Goal: Task Accomplishment & Management: Complete application form

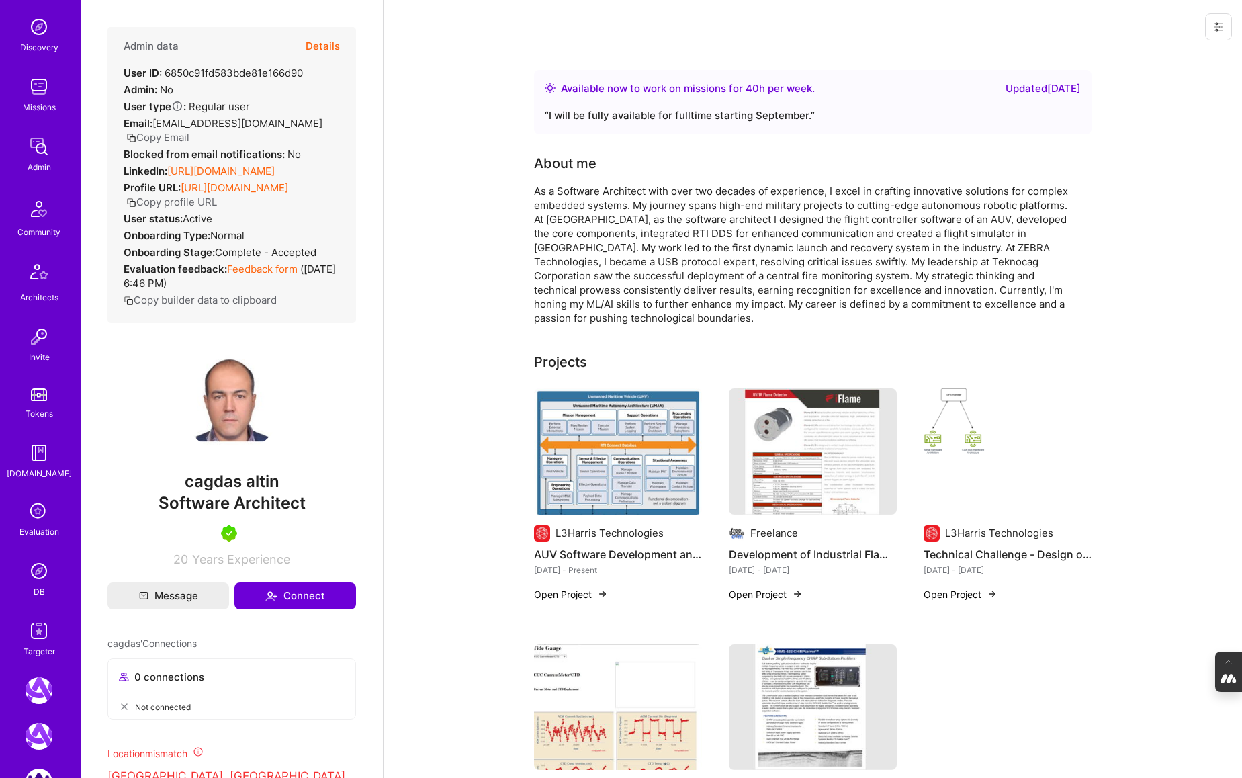
scroll to position [129, 0]
click at [34, 520] on icon at bounding box center [39, 510] width 26 height 26
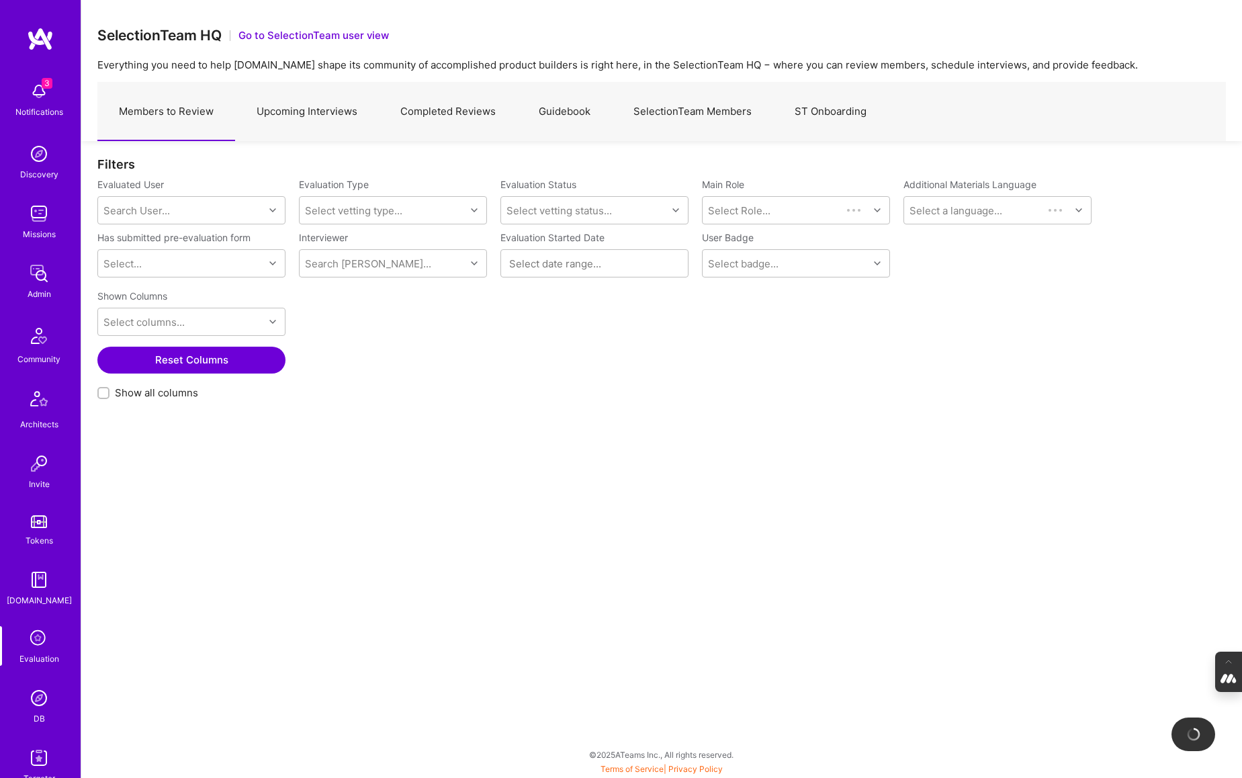
click at [319, 114] on link "Upcoming Interviews" at bounding box center [307, 112] width 144 height 58
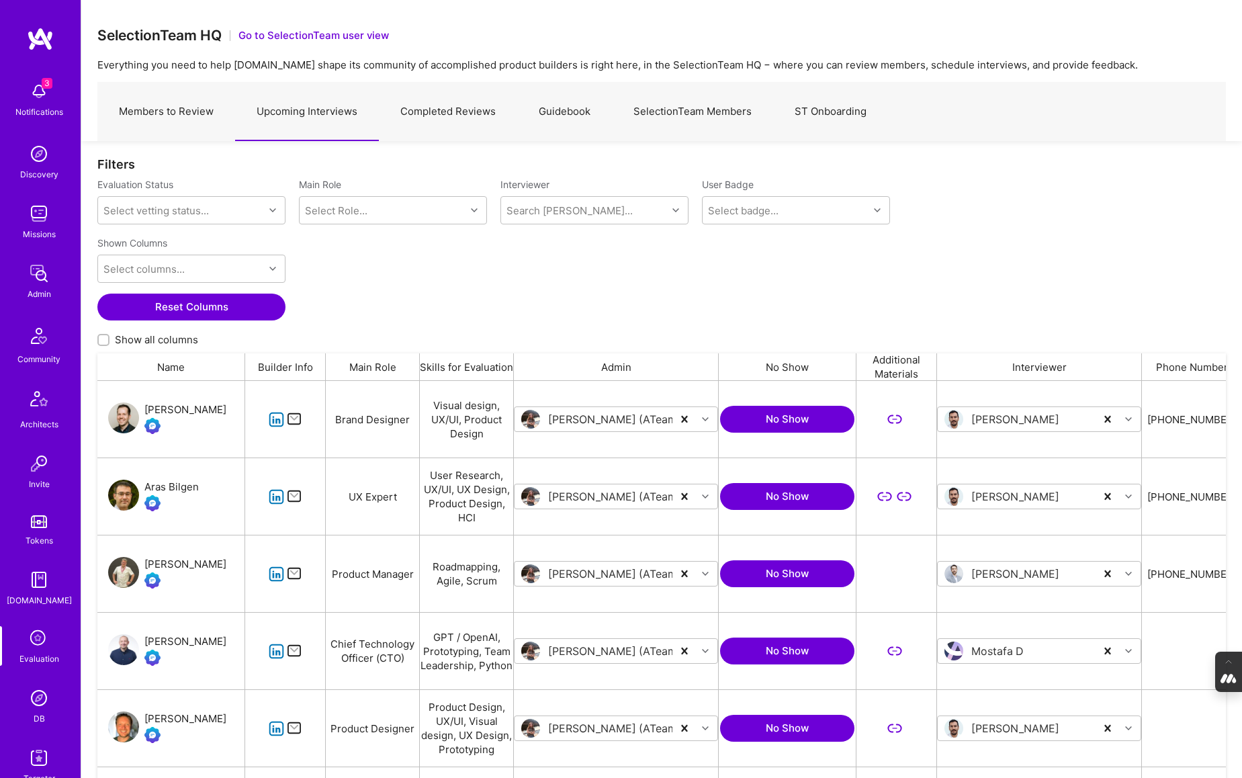
click at [658, 111] on link "SelectionTeam Members" at bounding box center [692, 112] width 161 height 58
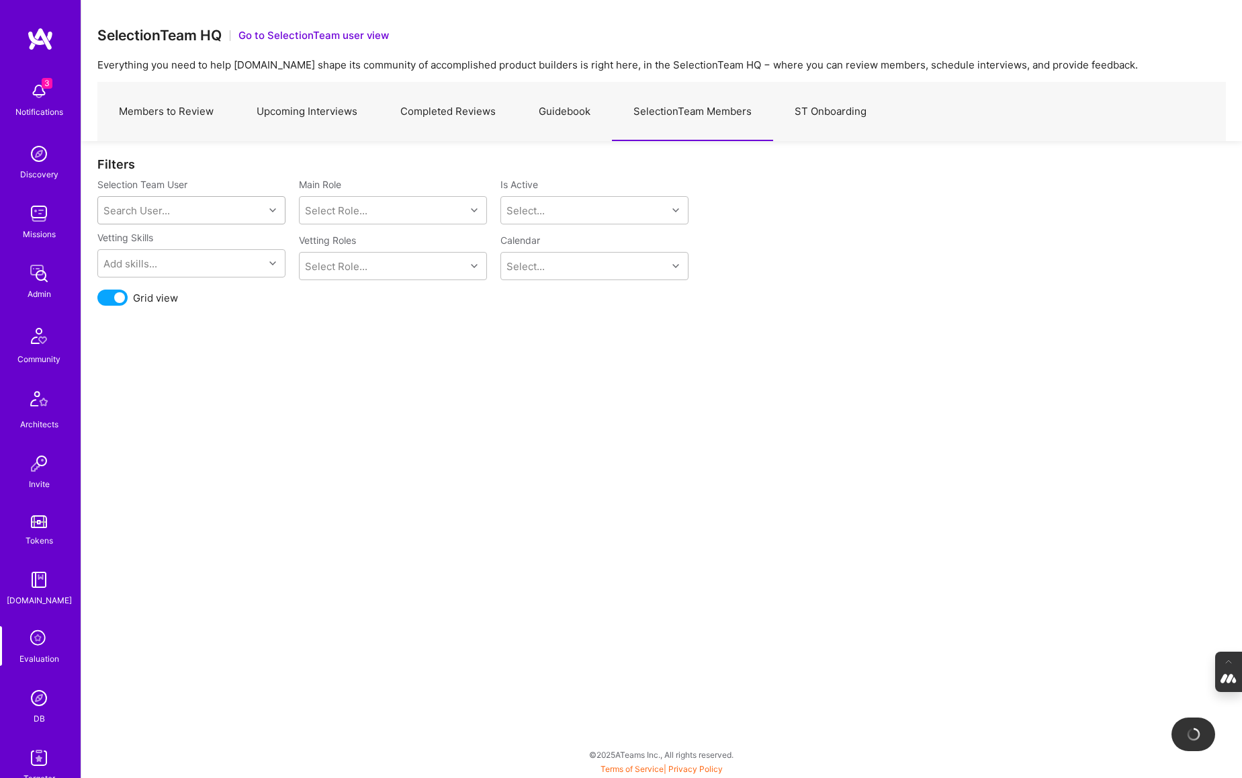
click at [189, 210] on div "Search User..." at bounding box center [181, 210] width 166 height 27
type input "wil sch"
click at [171, 254] on div "wil@wilschmor.ca" at bounding box center [208, 259] width 136 height 14
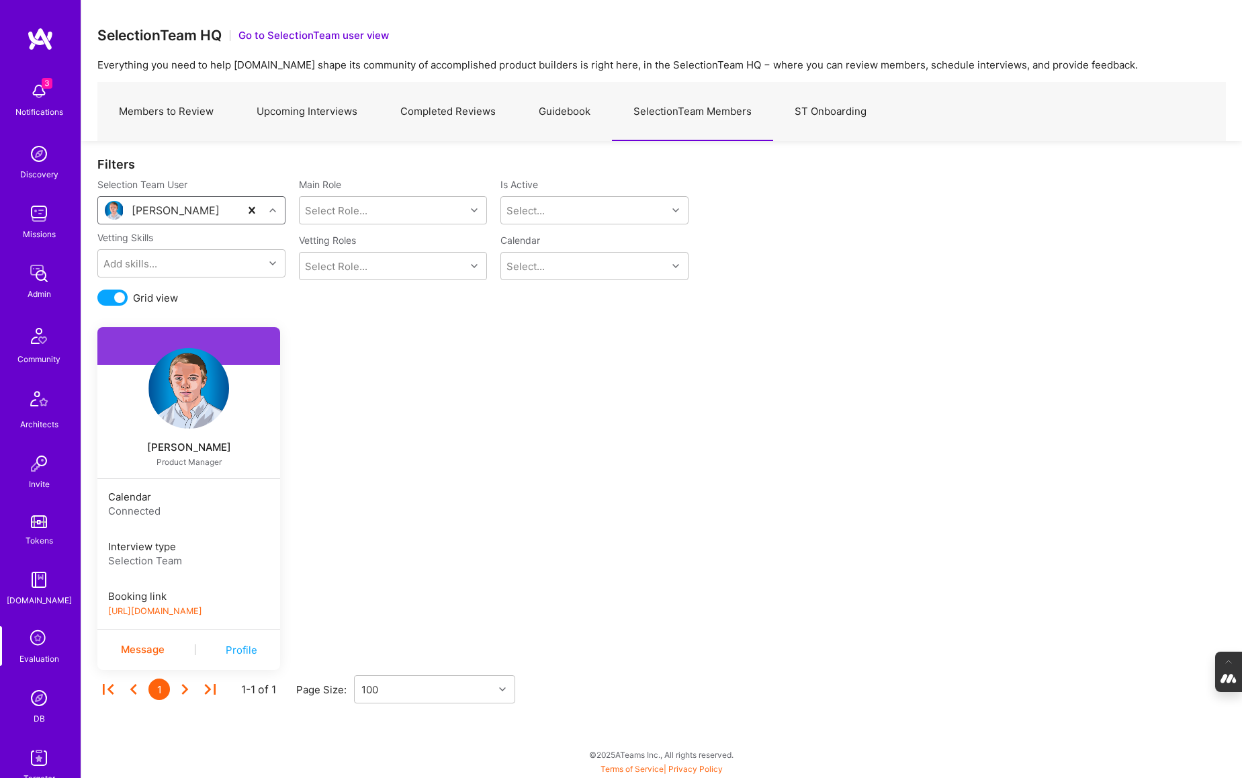
click at [192, 613] on link "https://book.a.team/wilschmor/evaluation" at bounding box center [155, 611] width 94 height 10
click at [306, 101] on link "Upcoming Interviews" at bounding box center [307, 112] width 144 height 58
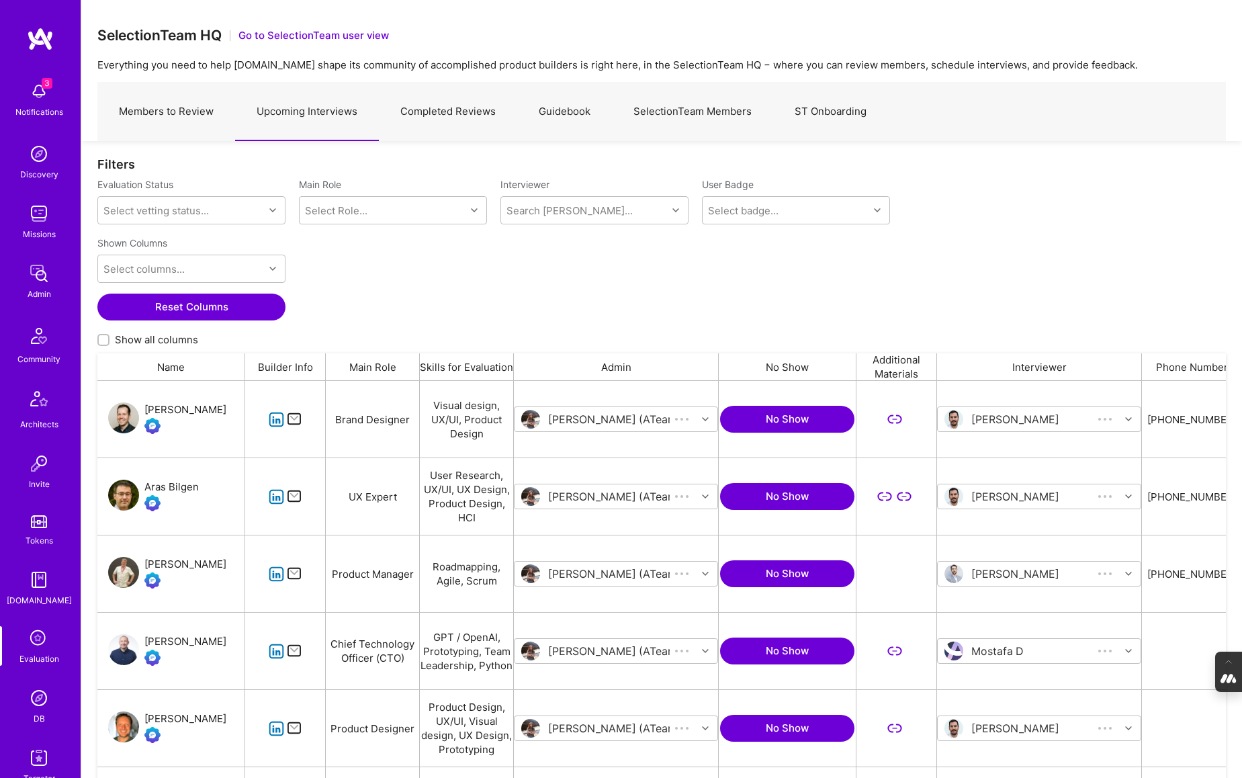
scroll to position [637, 1129]
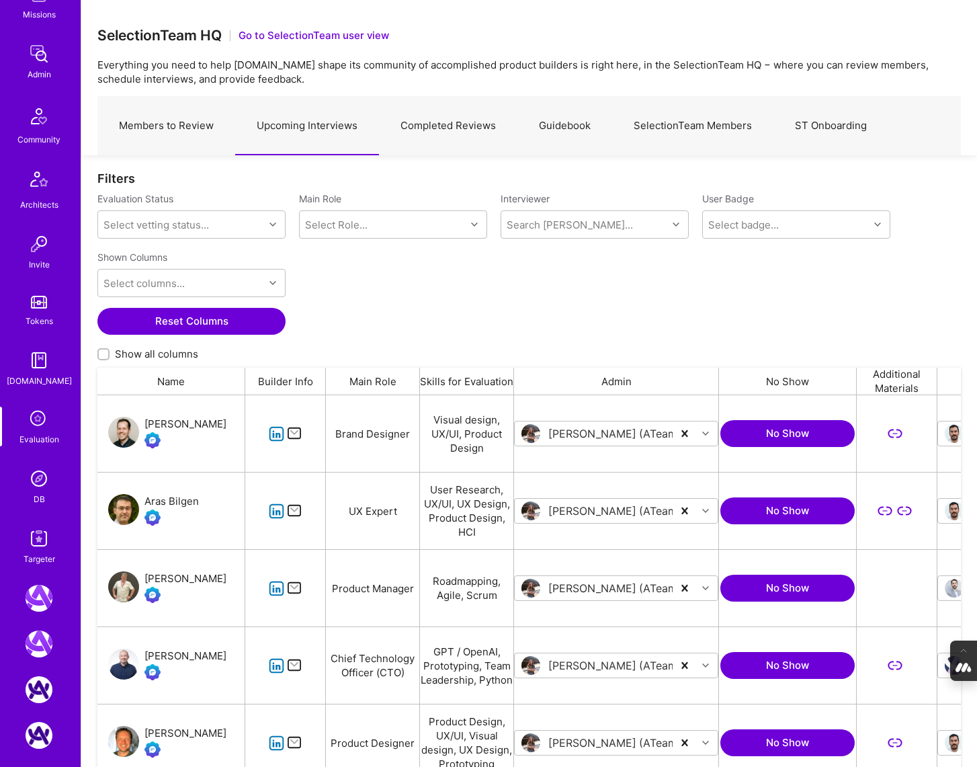
scroll to position [226, 0]
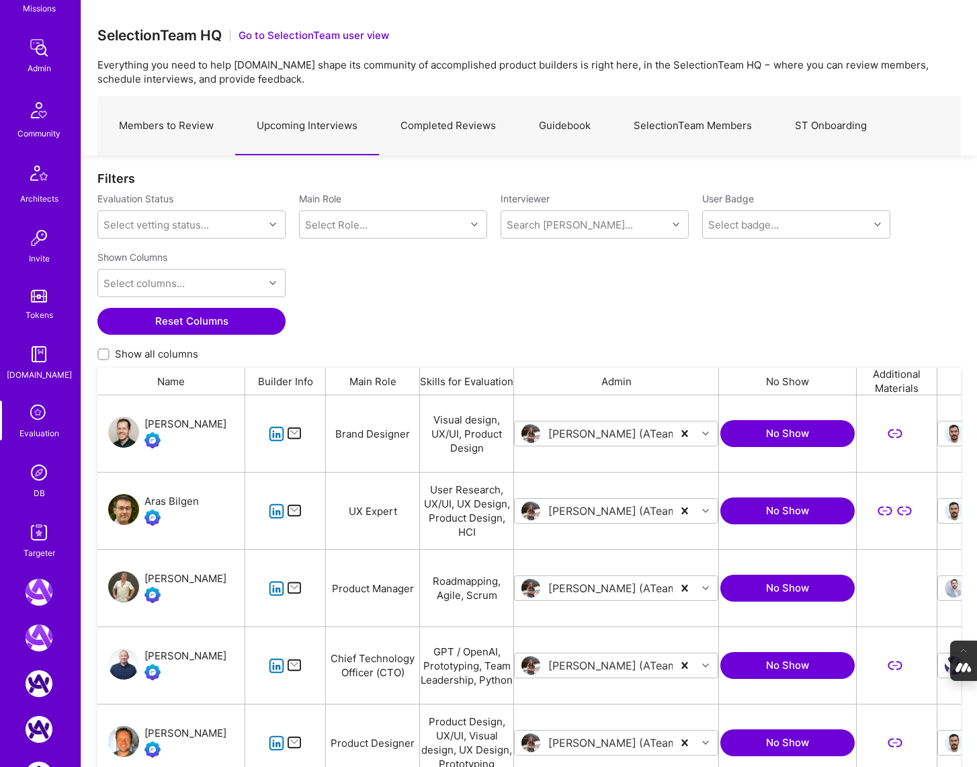
click at [41, 476] on img at bounding box center [39, 472] width 27 height 27
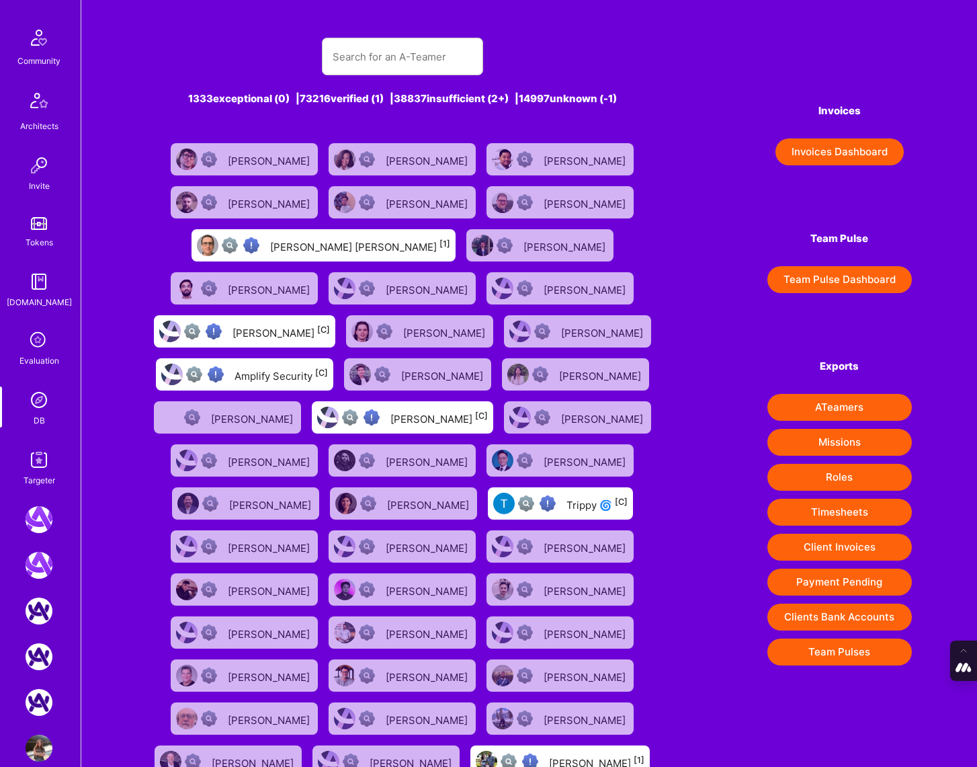
scroll to position [320, 0]
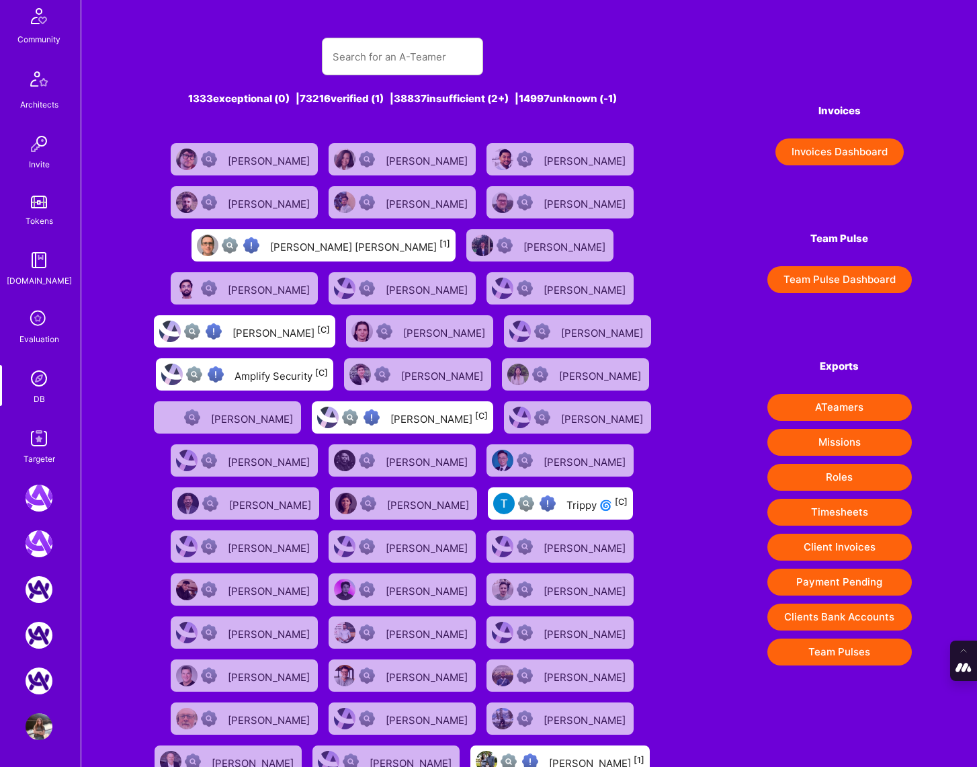
click at [42, 323] on icon at bounding box center [39, 319] width 26 height 26
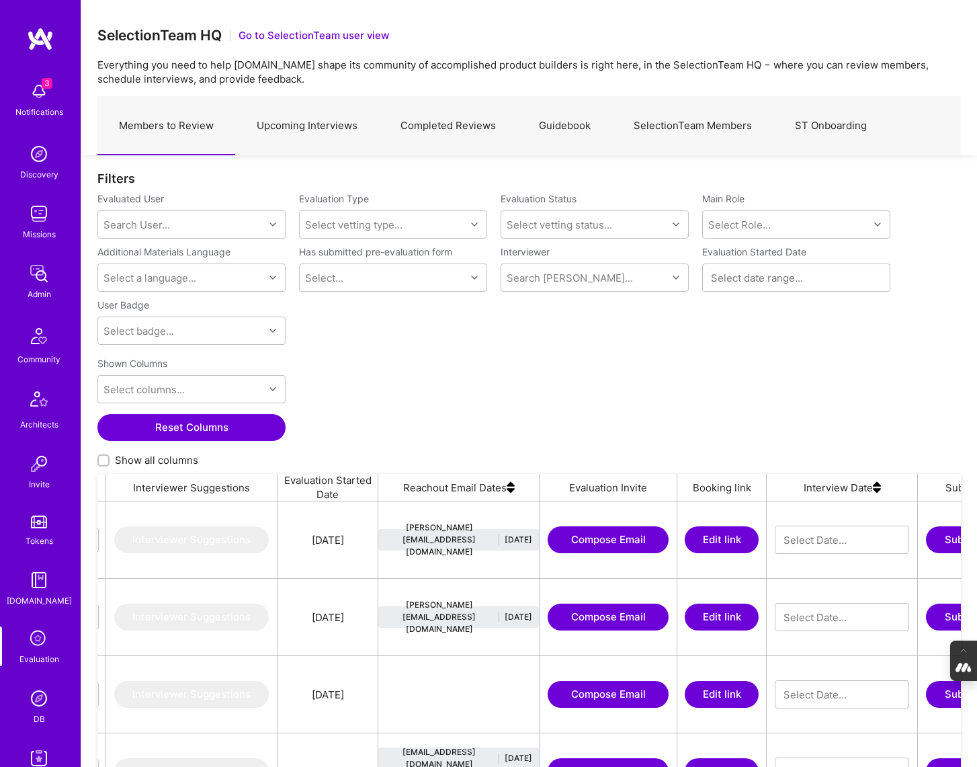
scroll to position [0, 1199]
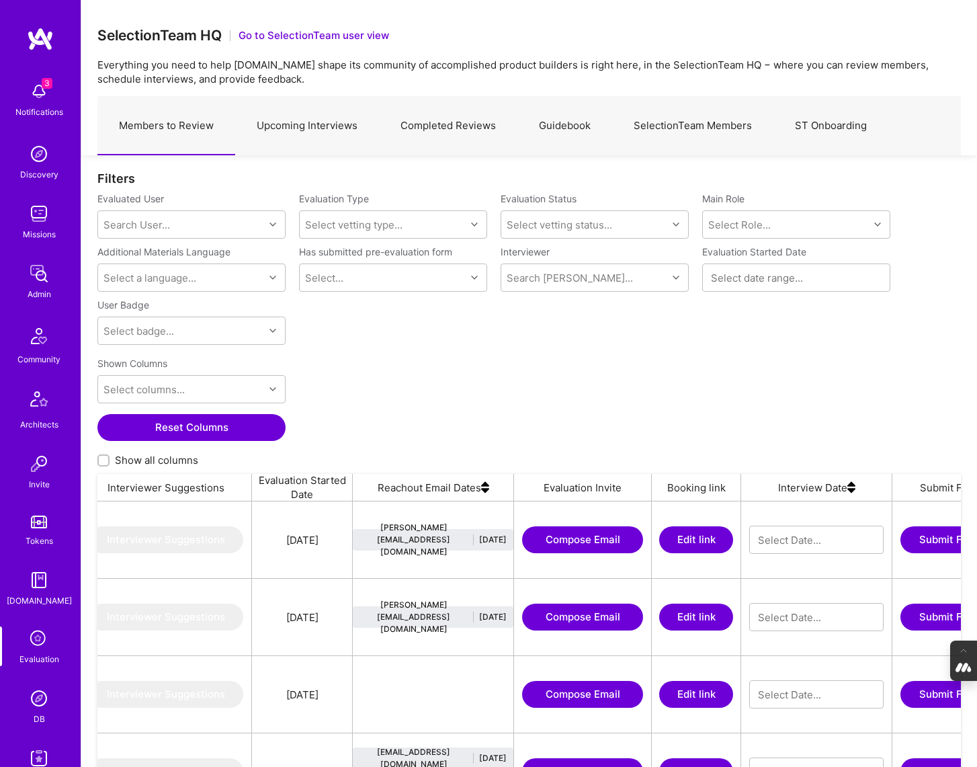
click at [570, 537] on button "Compose Email" at bounding box center [582, 539] width 121 height 27
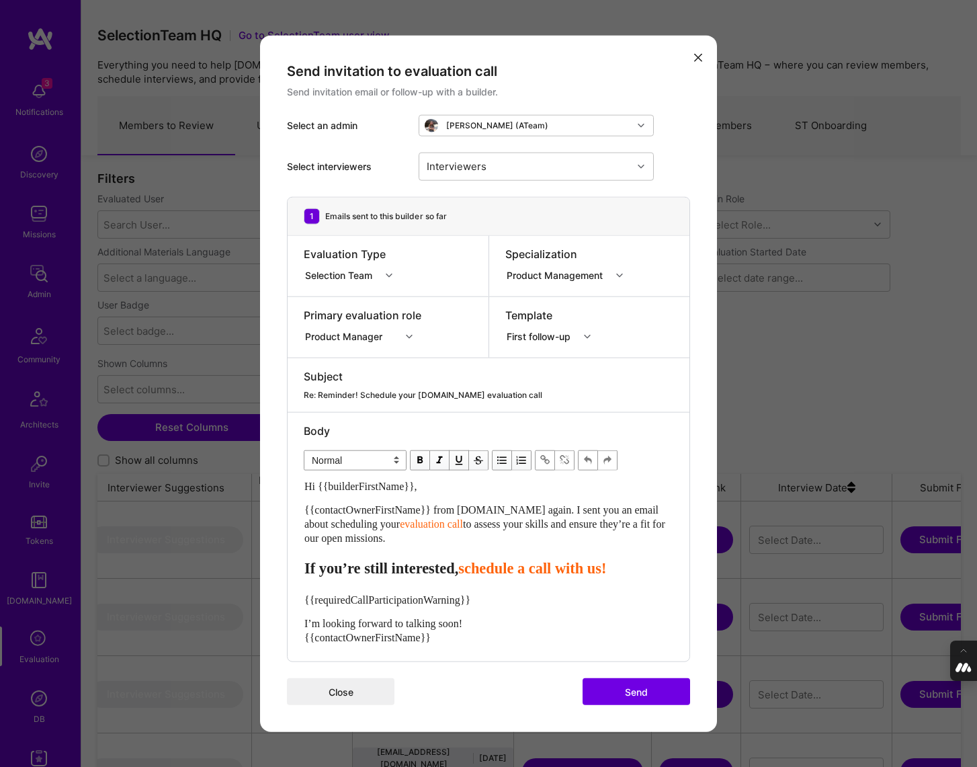
click at [696, 56] on icon "modal" at bounding box center [698, 58] width 8 height 8
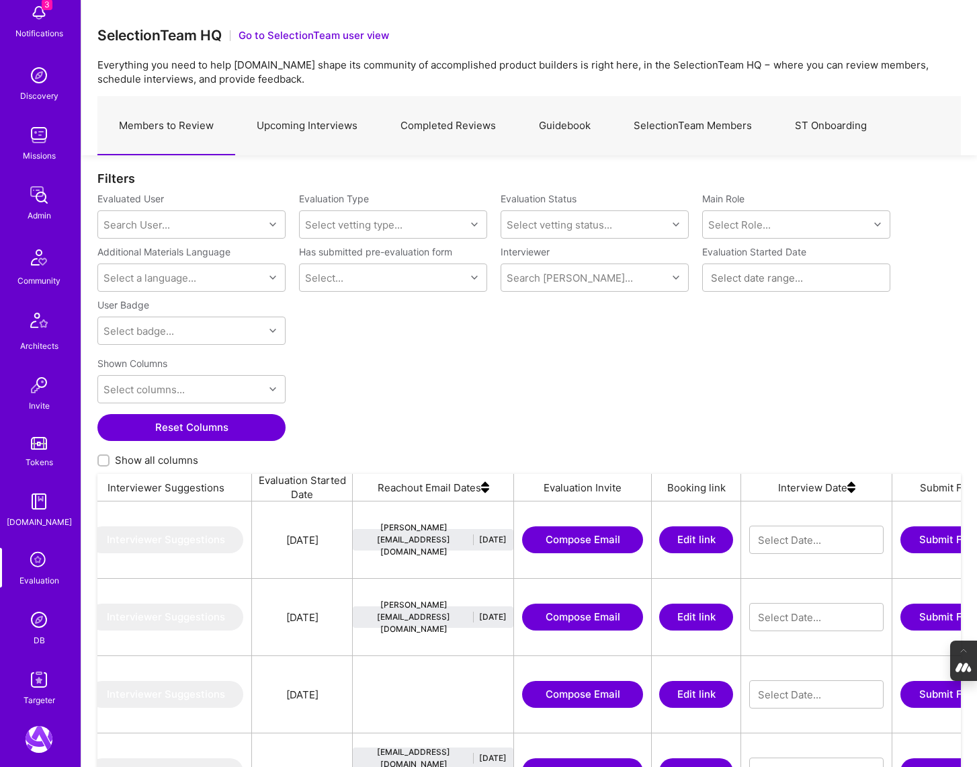
scroll to position [101, 0]
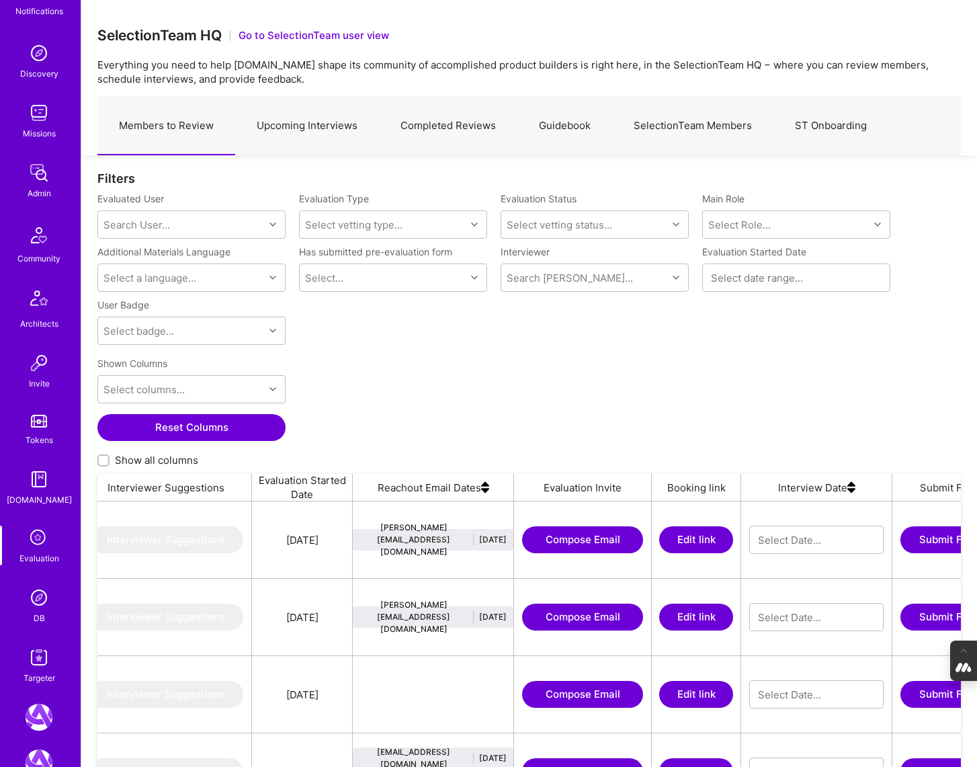
click at [33, 604] on img at bounding box center [39, 597] width 27 height 27
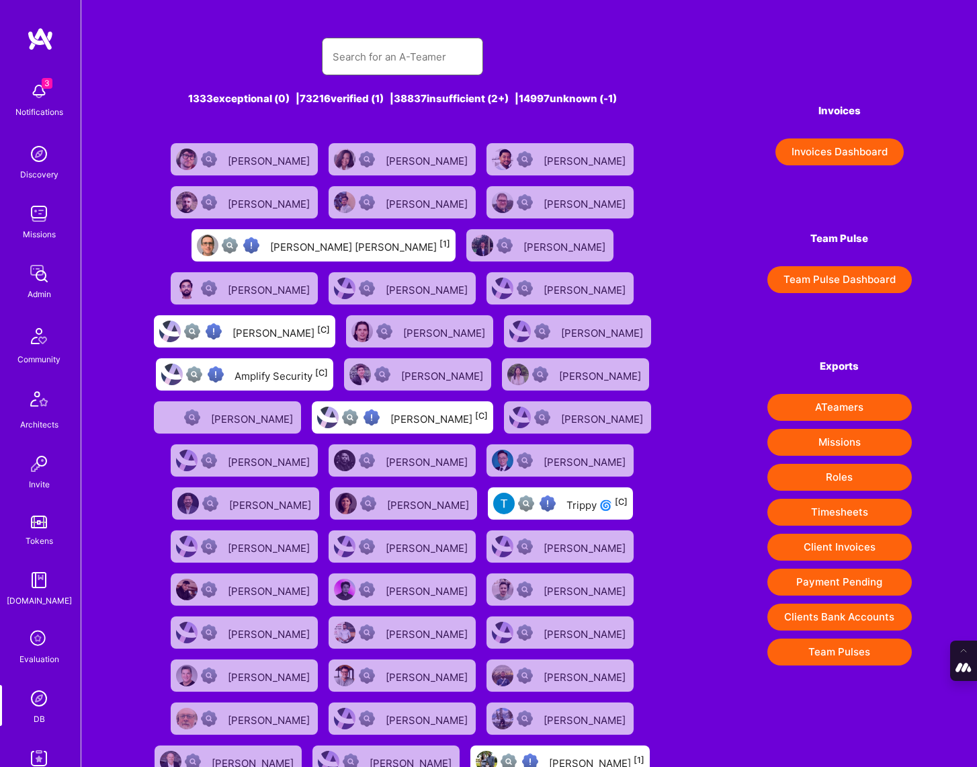
click at [369, 59] on input "text" at bounding box center [403, 57] width 140 height 34
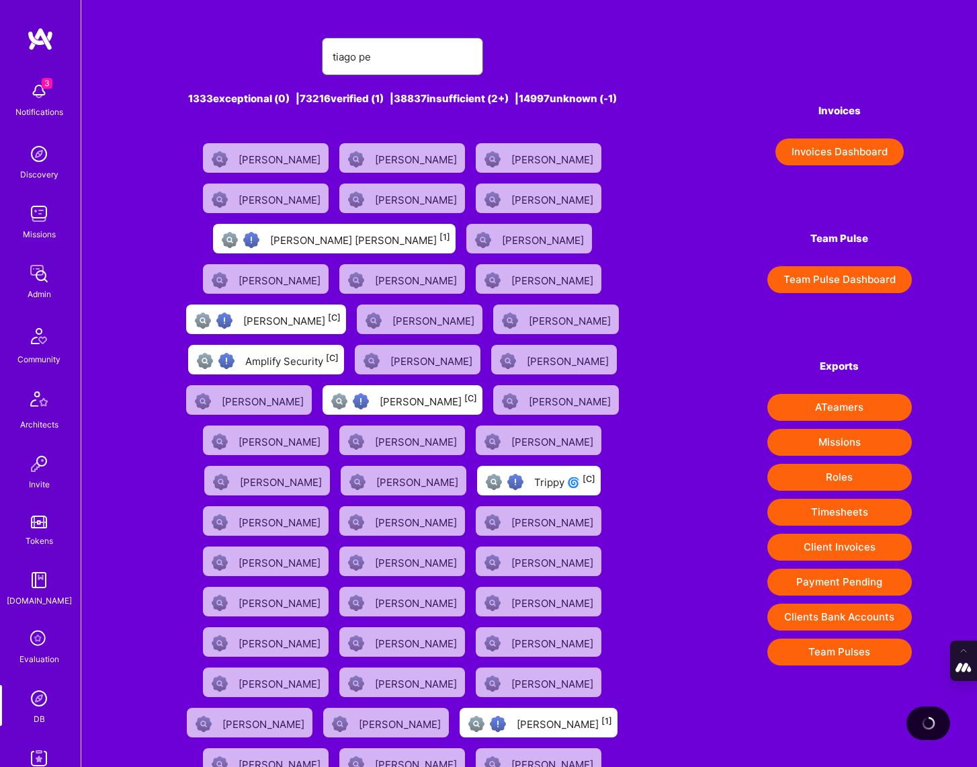
type input "Tiago Peres"
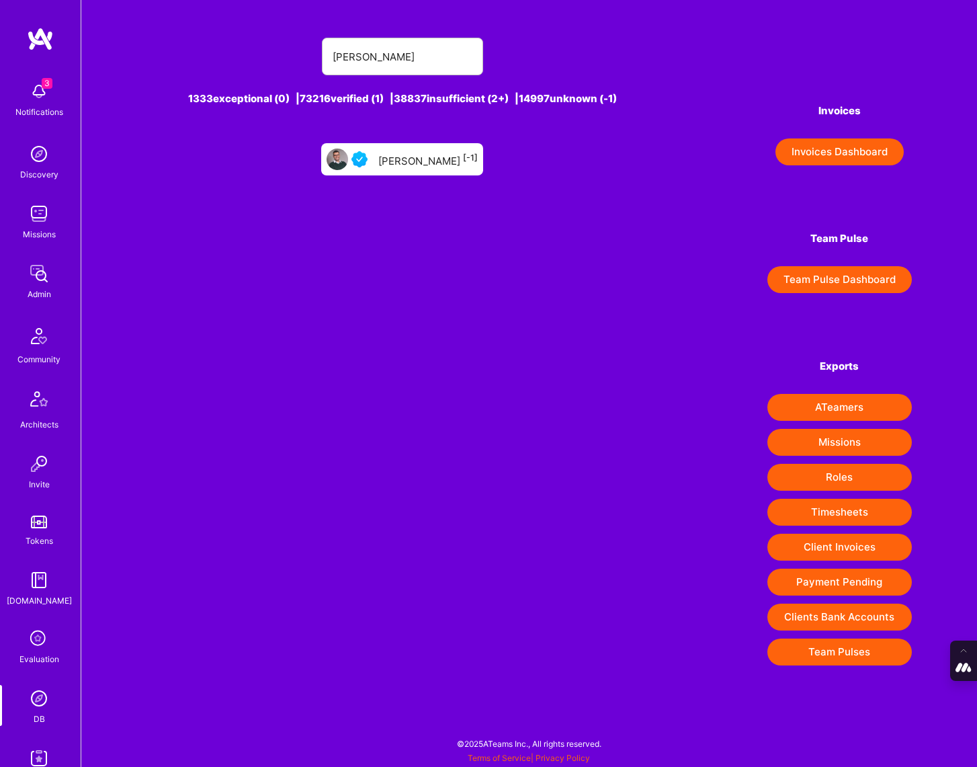
click at [396, 166] on div "Tiago Peres [-1]" at bounding box center [427, 159] width 99 height 17
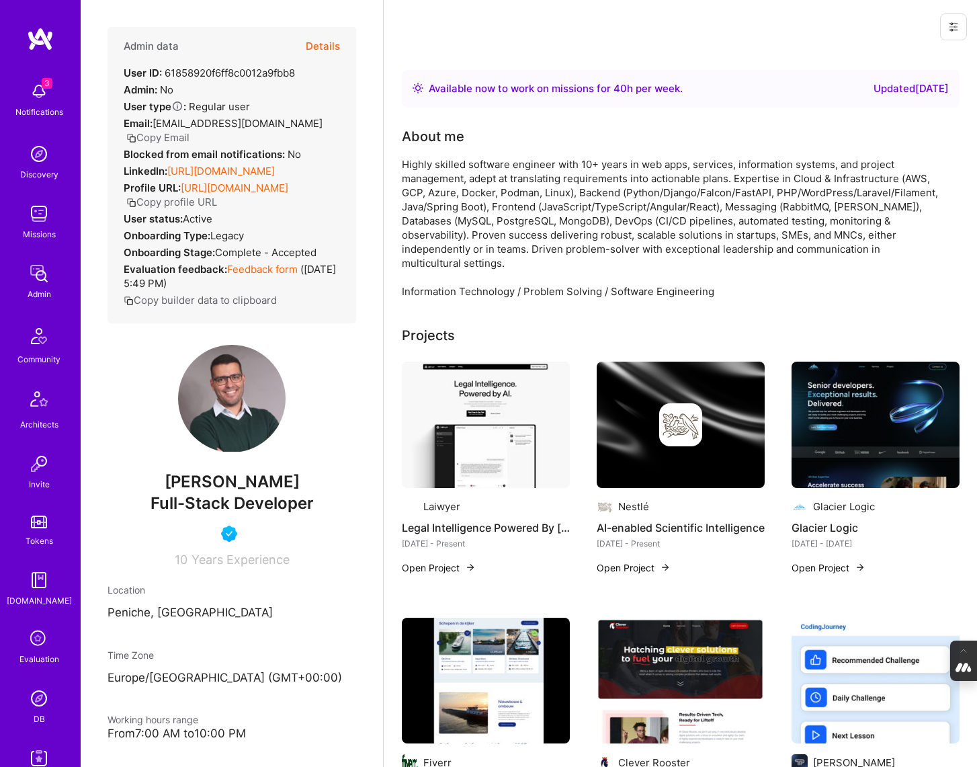
click at [321, 40] on button "Details" at bounding box center [323, 46] width 34 height 39
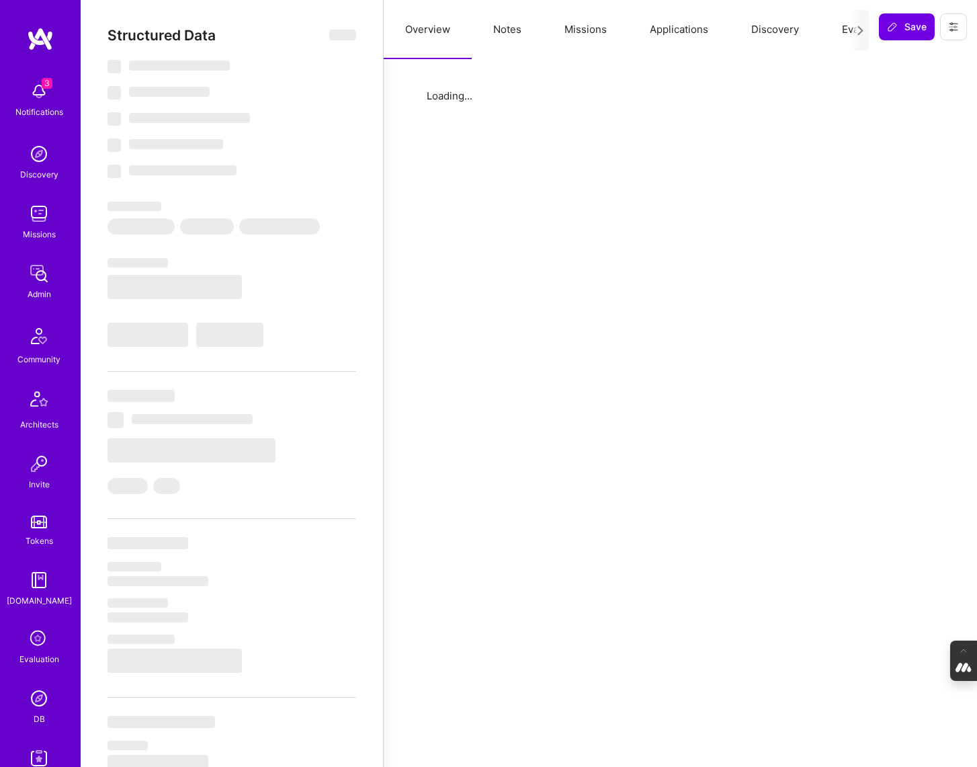
click at [844, 26] on button "Evaluation" at bounding box center [866, 29] width 92 height 59
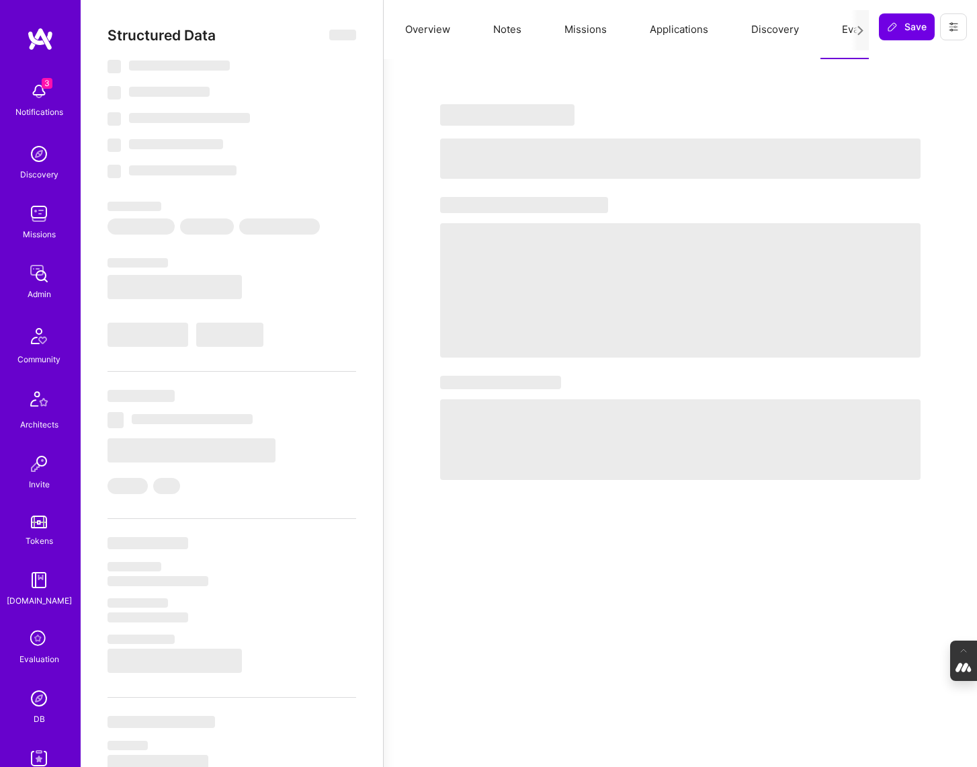
select select "Right Now"
select select "5"
select select "4"
select select "6"
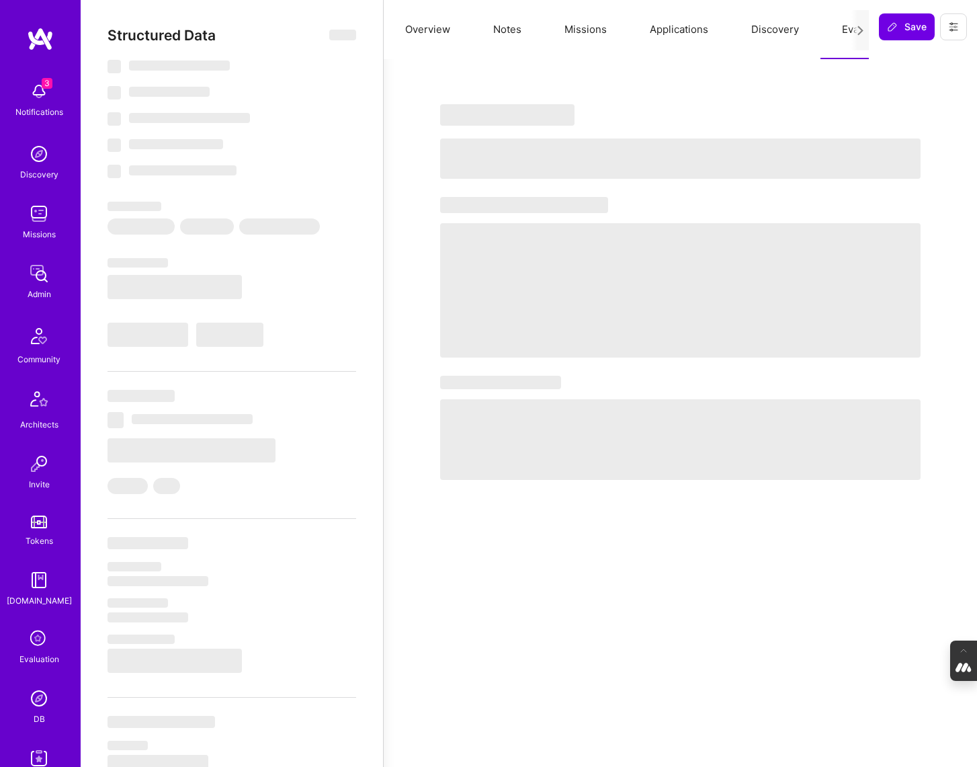
select select "PT"
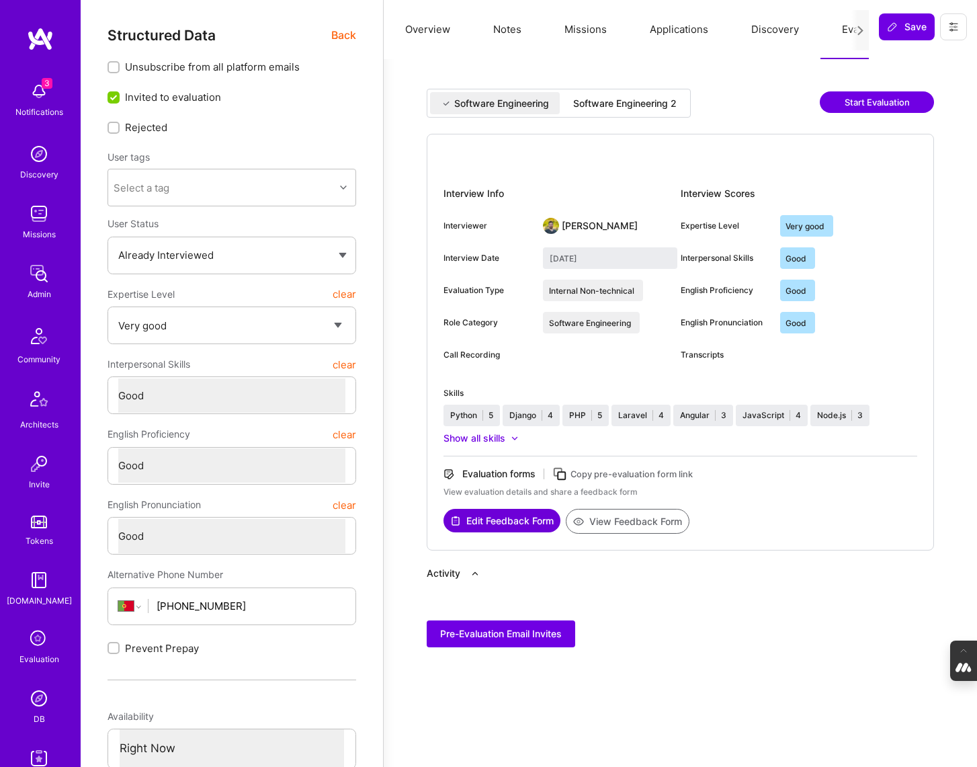
click at [638, 97] on div "Software Engineering 2" at bounding box center [624, 103] width 103 height 13
type input "September 10, 2025"
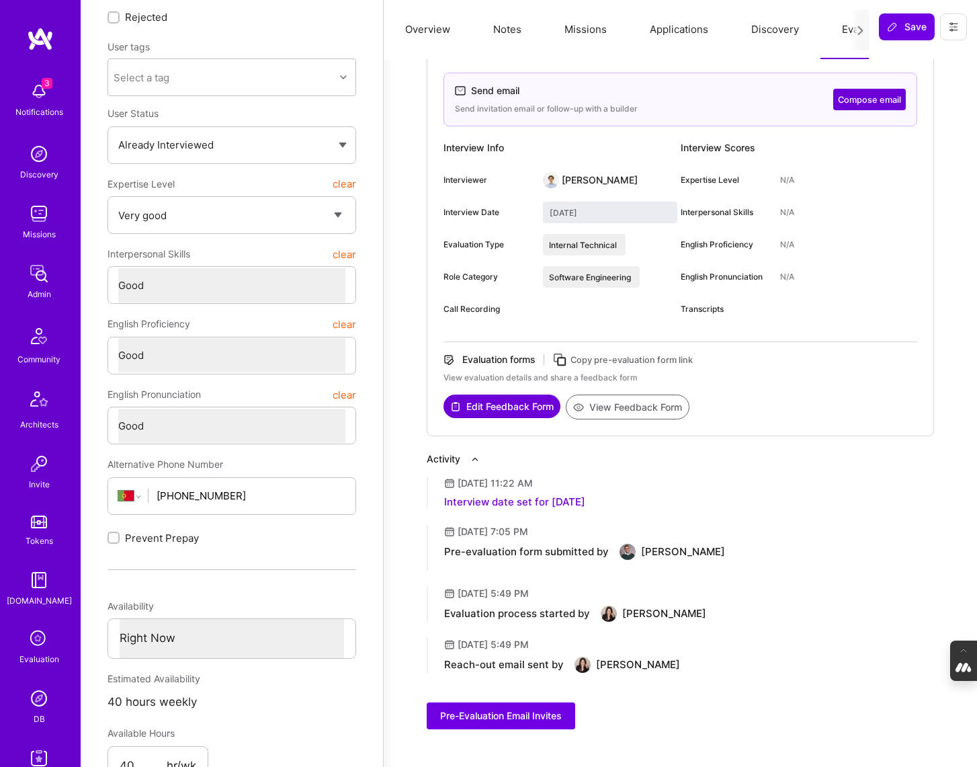
scroll to position [112, 0]
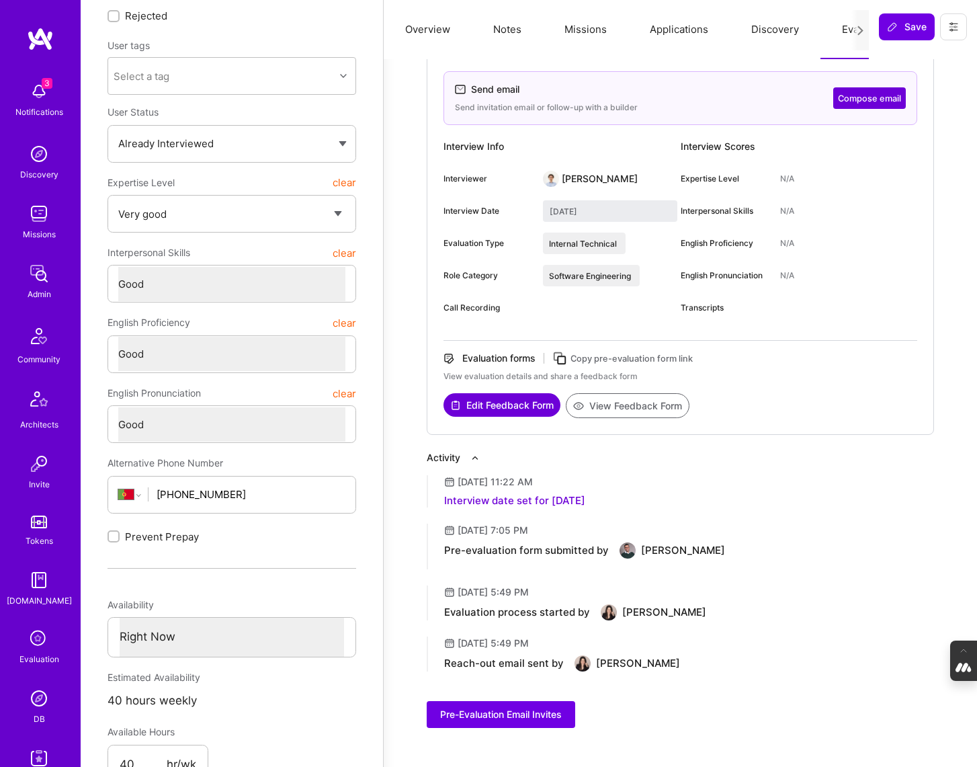
click at [33, 701] on img at bounding box center [39, 698] width 27 height 27
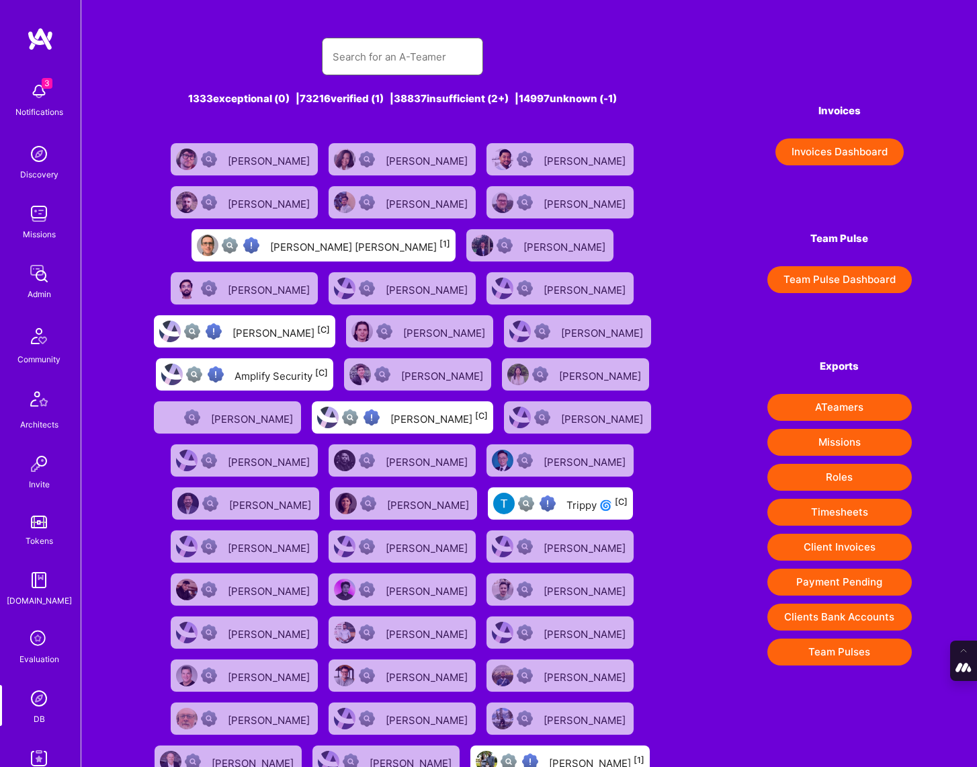
click at [419, 61] on input "text" at bounding box center [403, 57] width 140 height 34
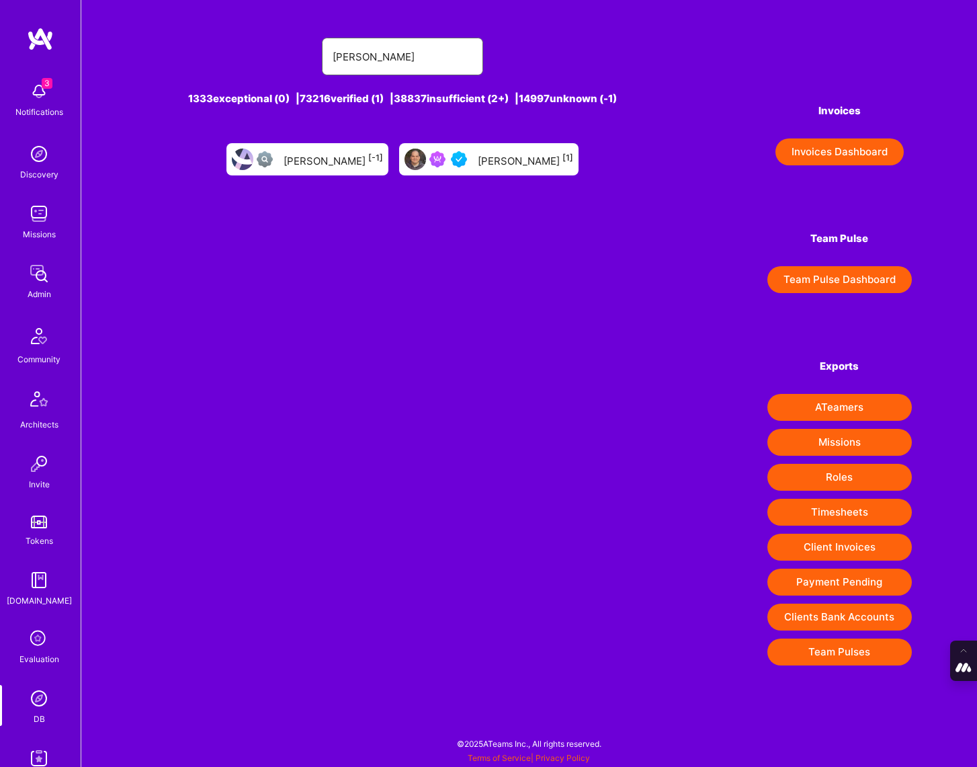
type input "pedro diaz"
click at [453, 159] on img at bounding box center [459, 159] width 16 height 16
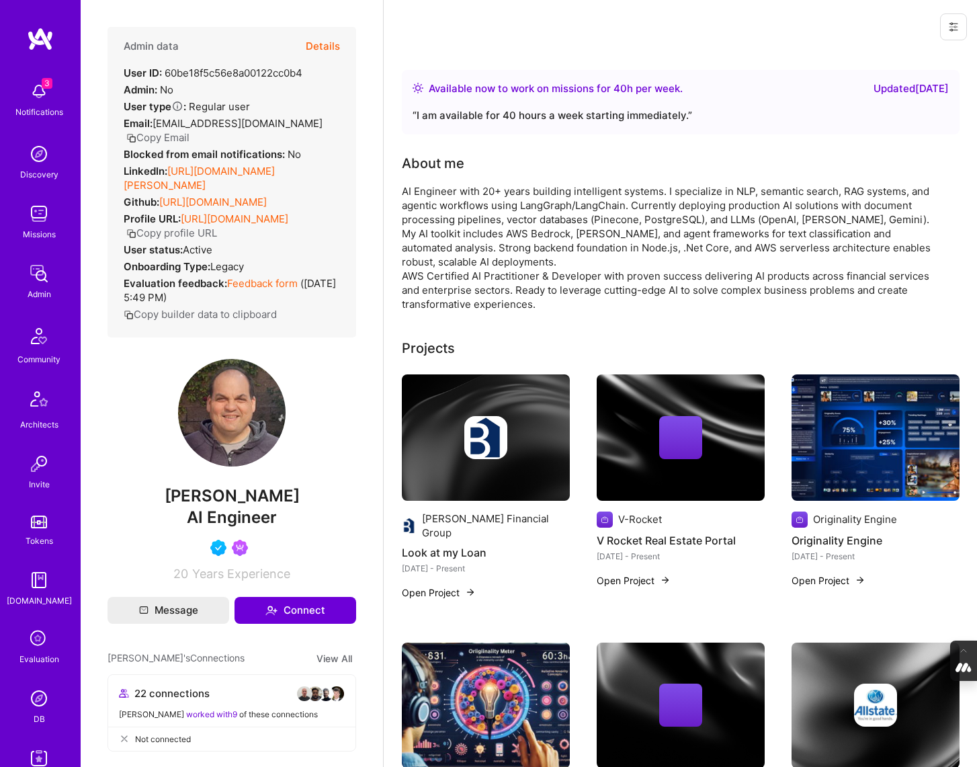
click at [320, 42] on button "Details" at bounding box center [323, 46] width 34 height 39
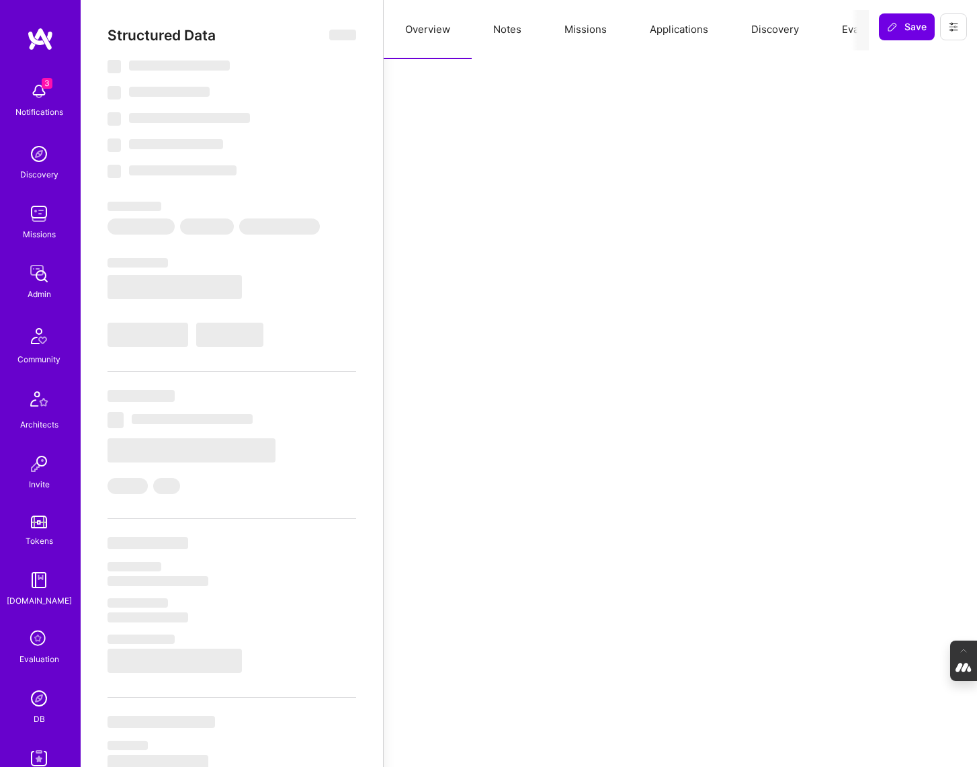
scroll to position [0, 42]
click at [825, 31] on button "Evaluation" at bounding box center [824, 29] width 92 height 59
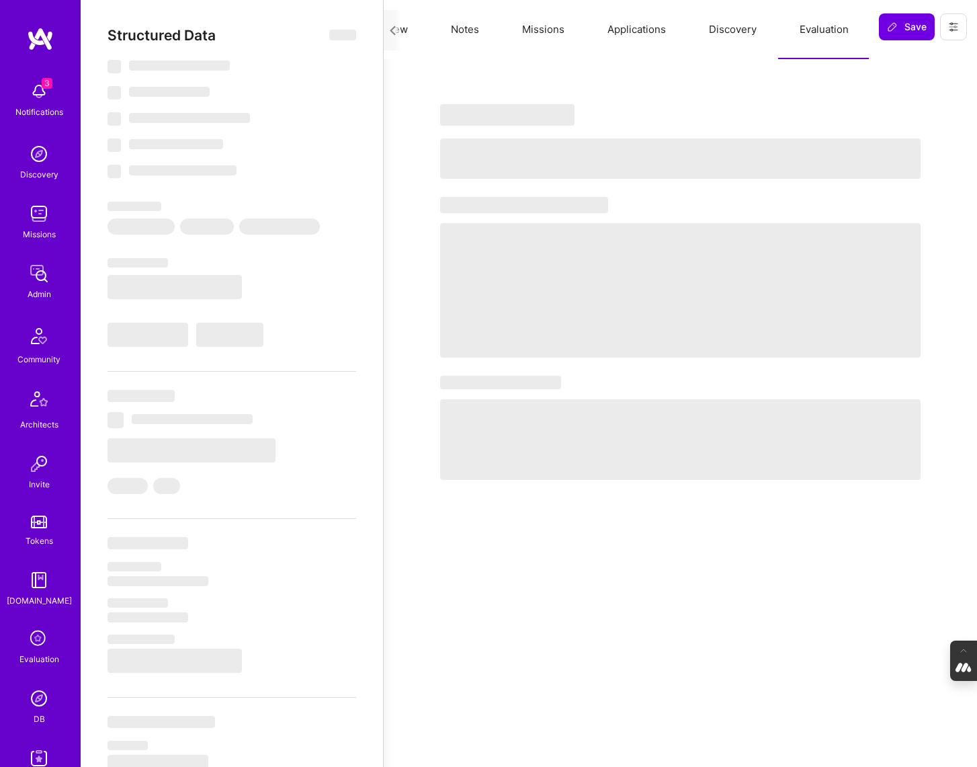
type textarea "x"
select select "Right Now"
select select "4"
select select "7"
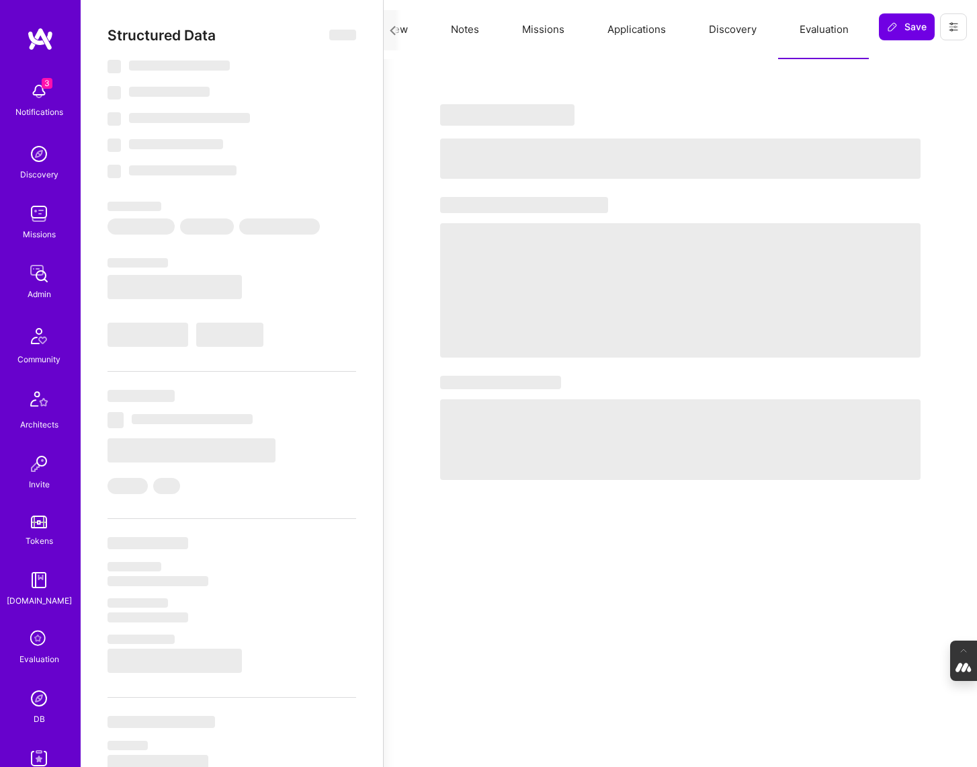
select select "7"
select select "US"
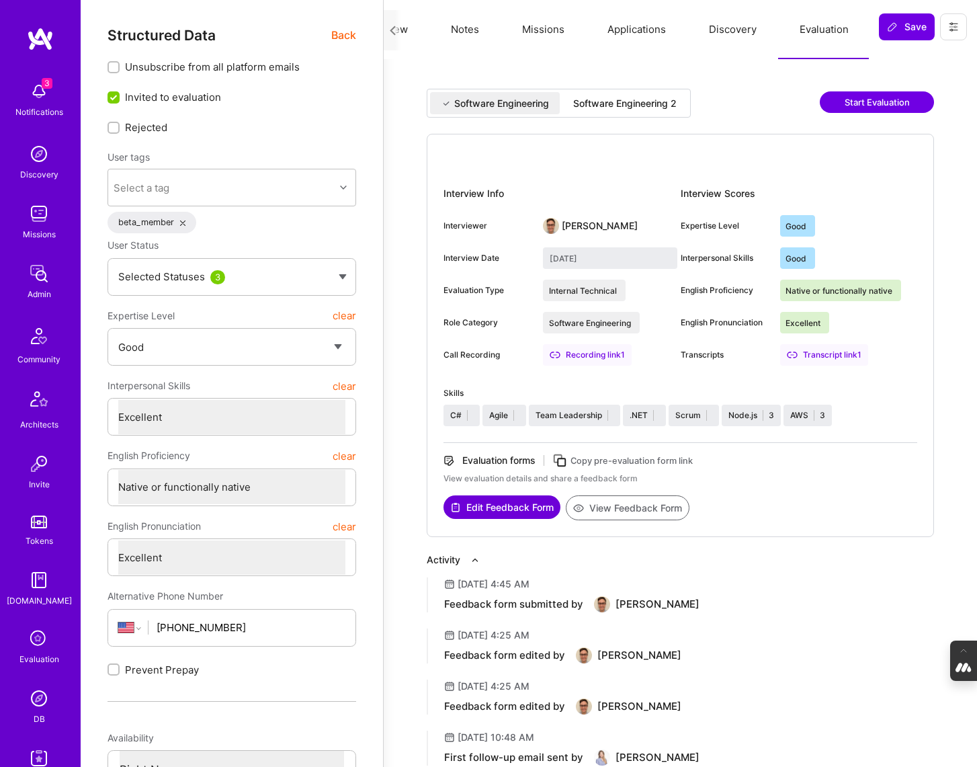
click at [626, 105] on div "Software Engineering 2" at bounding box center [624, 103] width 103 height 13
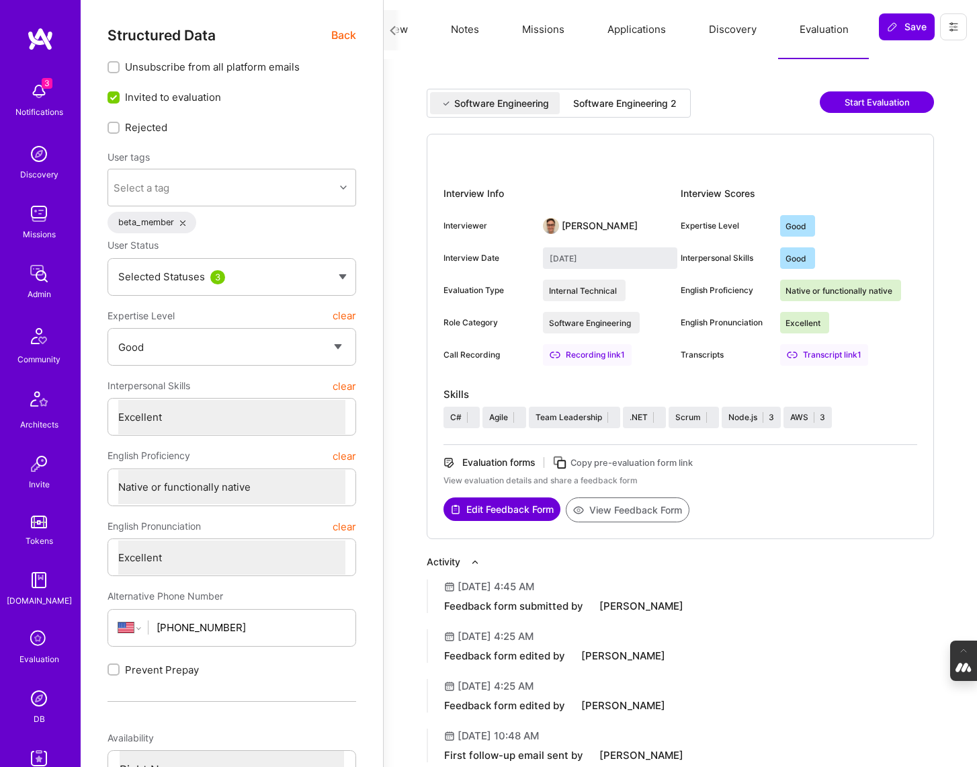
type input "September 5, 2025"
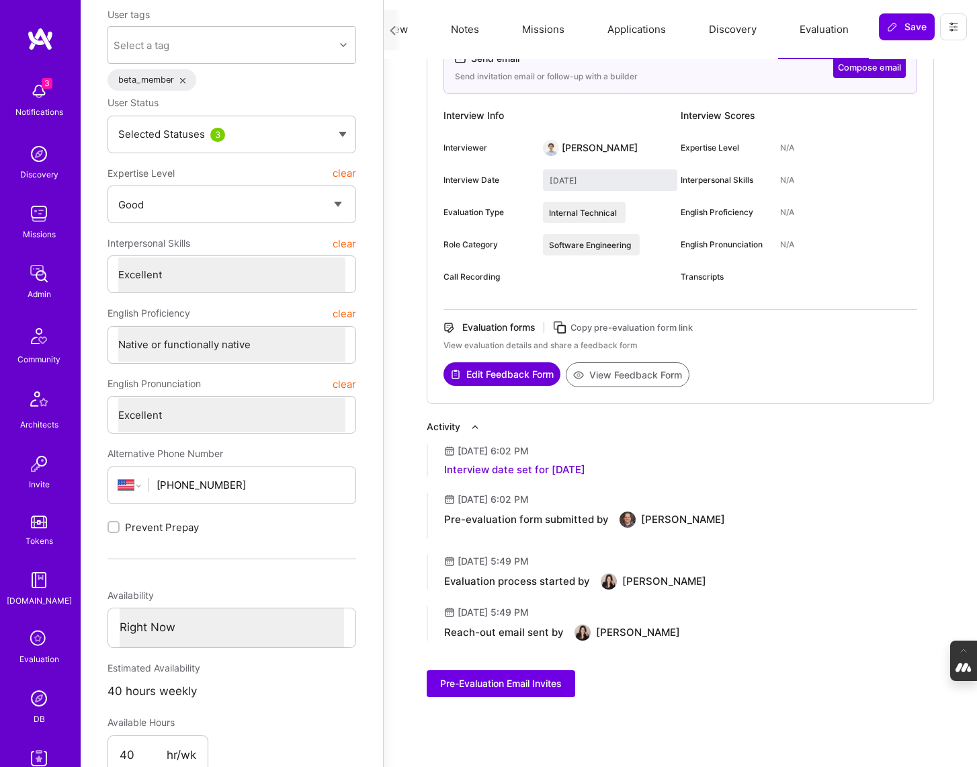
scroll to position [0, 0]
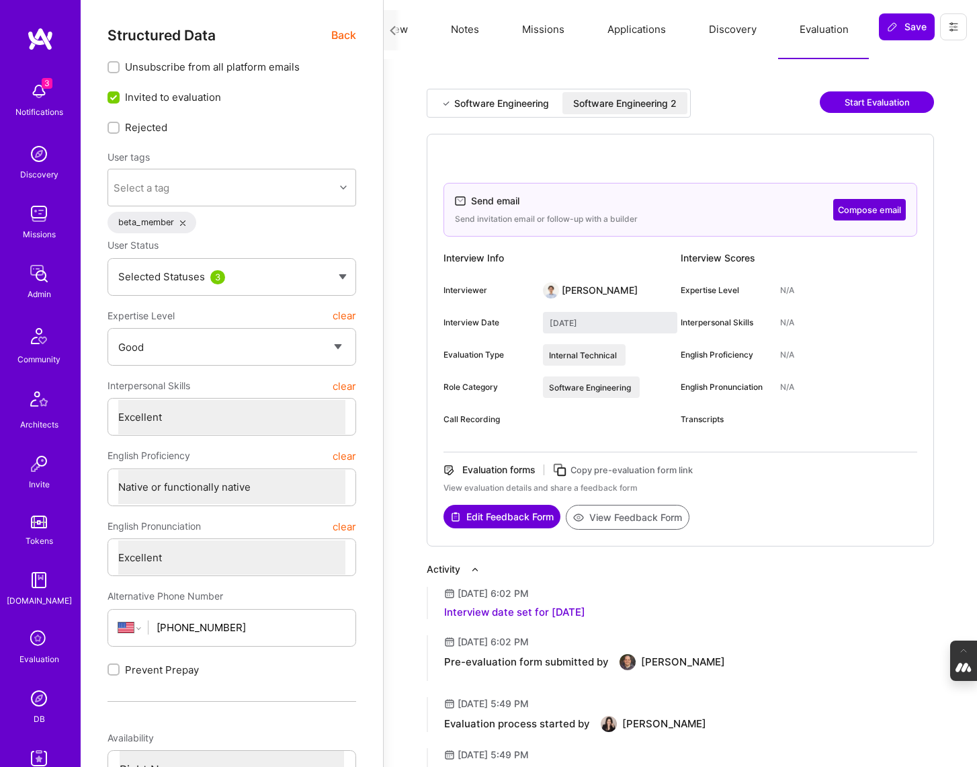
click at [952, 26] on icon at bounding box center [953, 27] width 8 height 2
click at [893, 60] on button "Login as Pedro" at bounding box center [896, 57] width 142 height 34
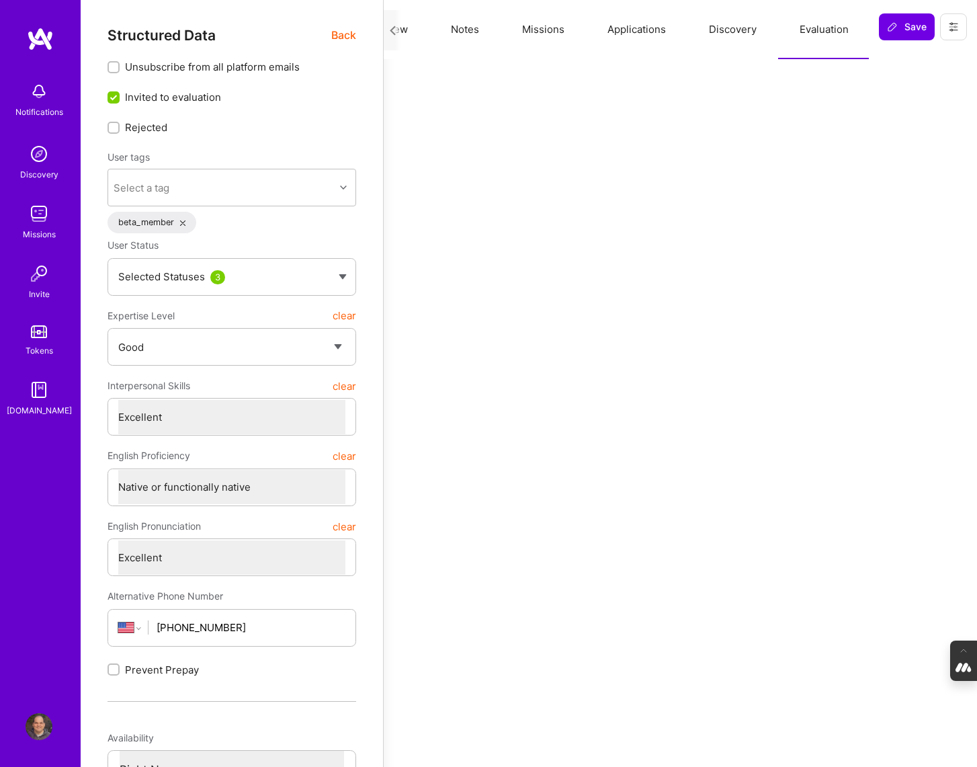
click at [32, 107] on div "Notifications" at bounding box center [39, 112] width 48 height 14
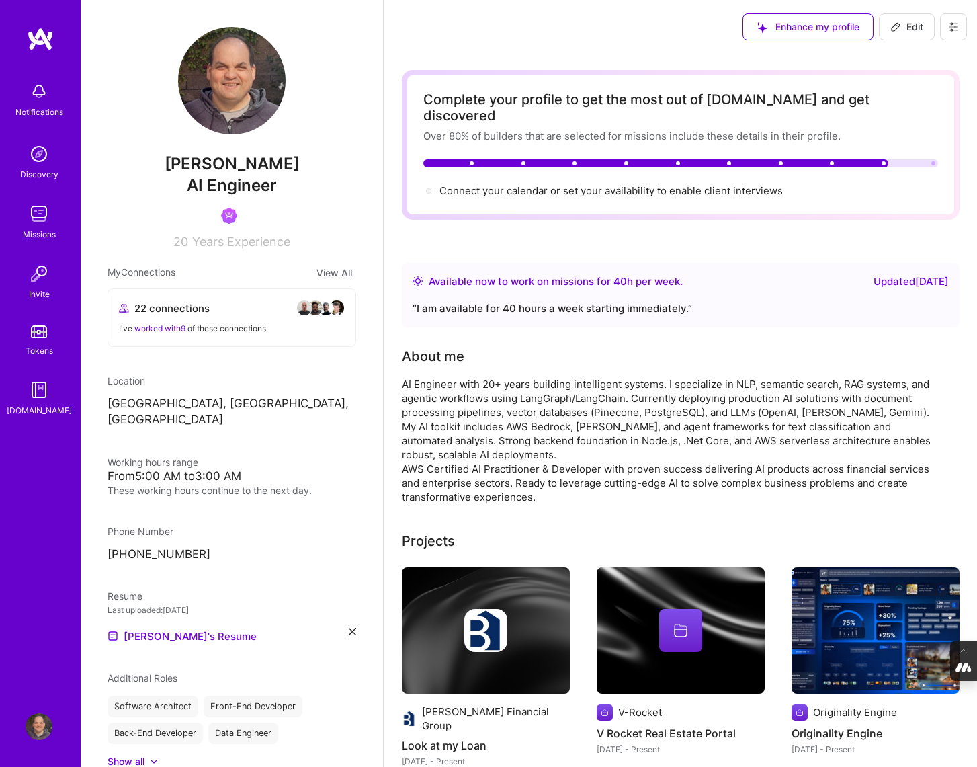
click at [36, 97] on img at bounding box center [39, 91] width 27 height 27
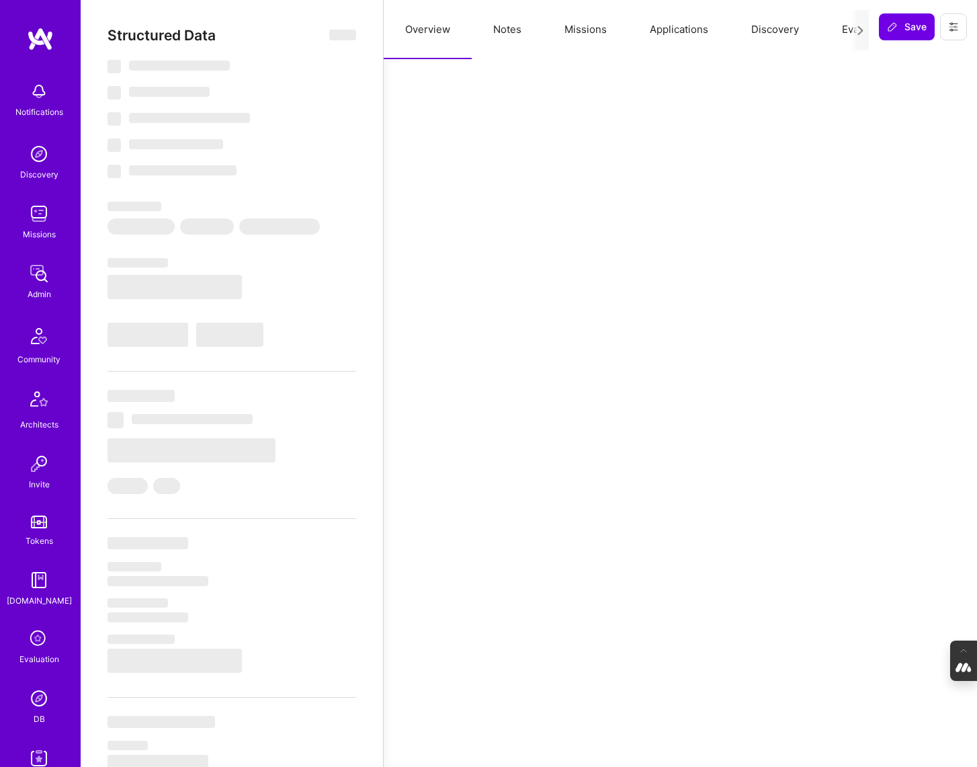
click at [837, 36] on button "Evaluation" at bounding box center [866, 29] width 92 height 59
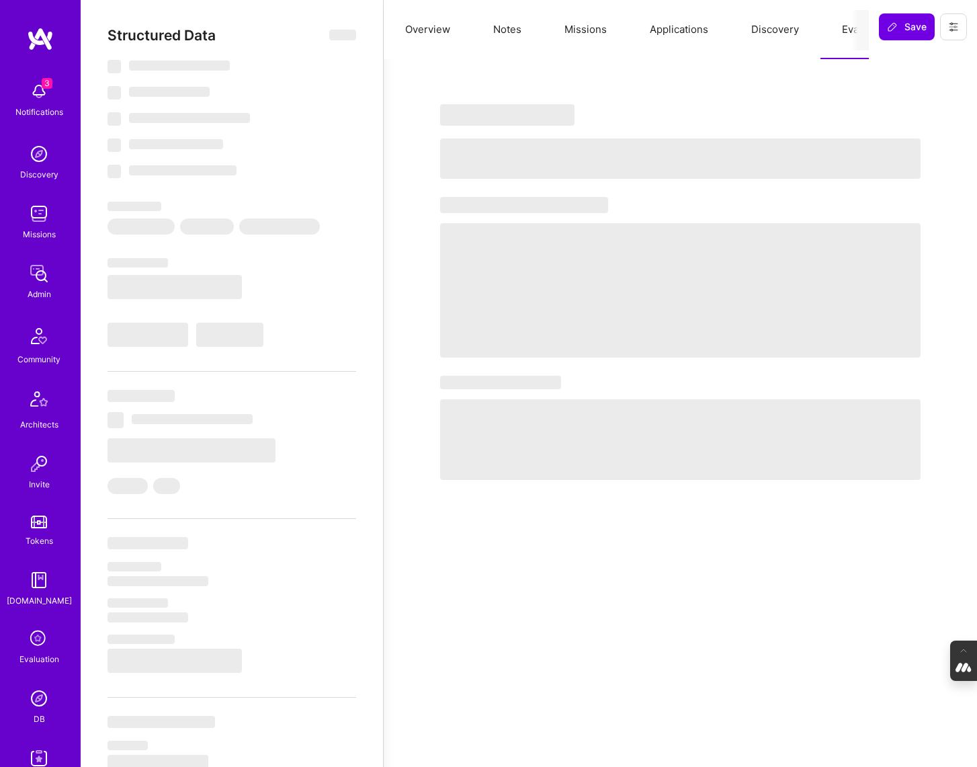
scroll to position [0, 42]
select select "Right Now"
select select "7"
select select "4"
select select "7"
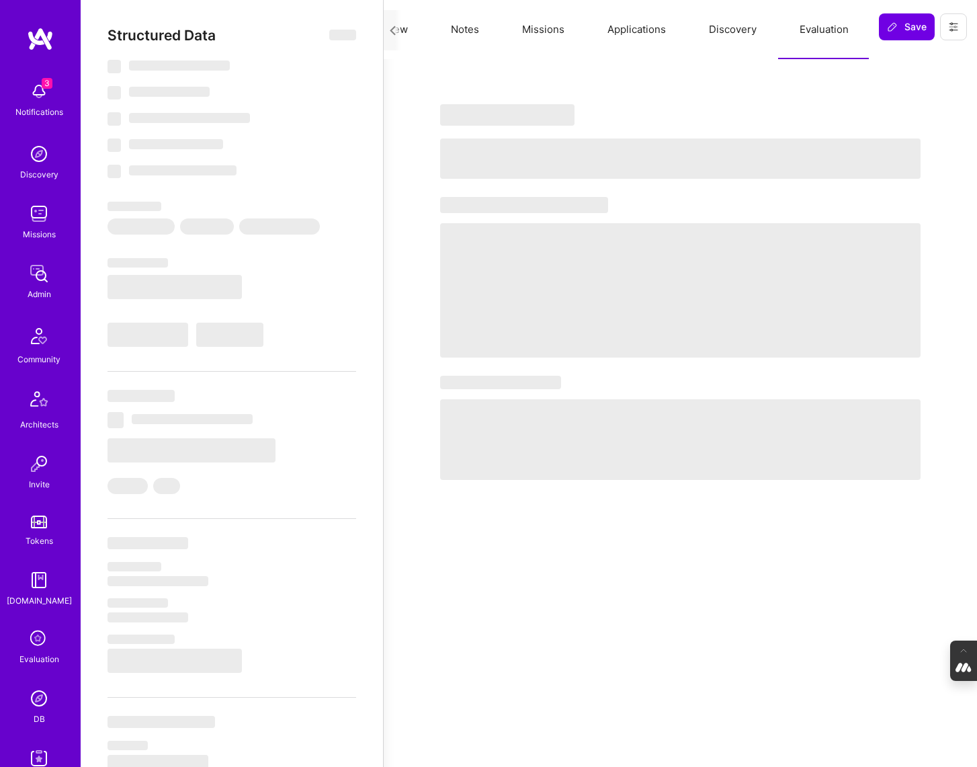
select select "7"
select select "CA"
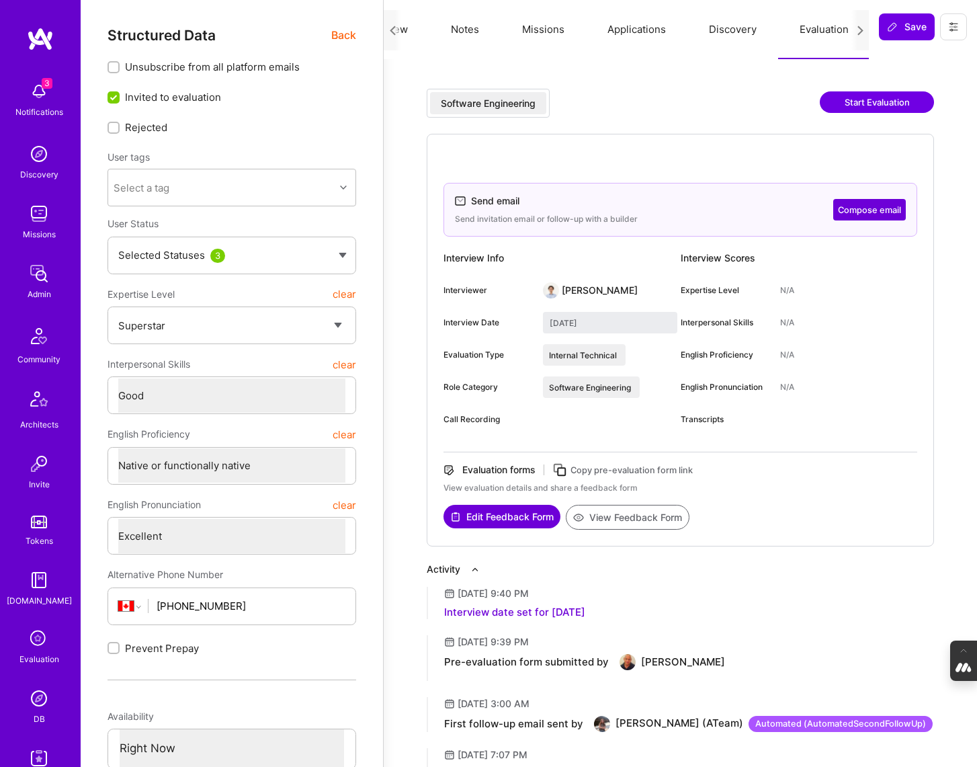
scroll to position [0, 0]
click at [345, 34] on span "Back" at bounding box center [343, 35] width 25 height 17
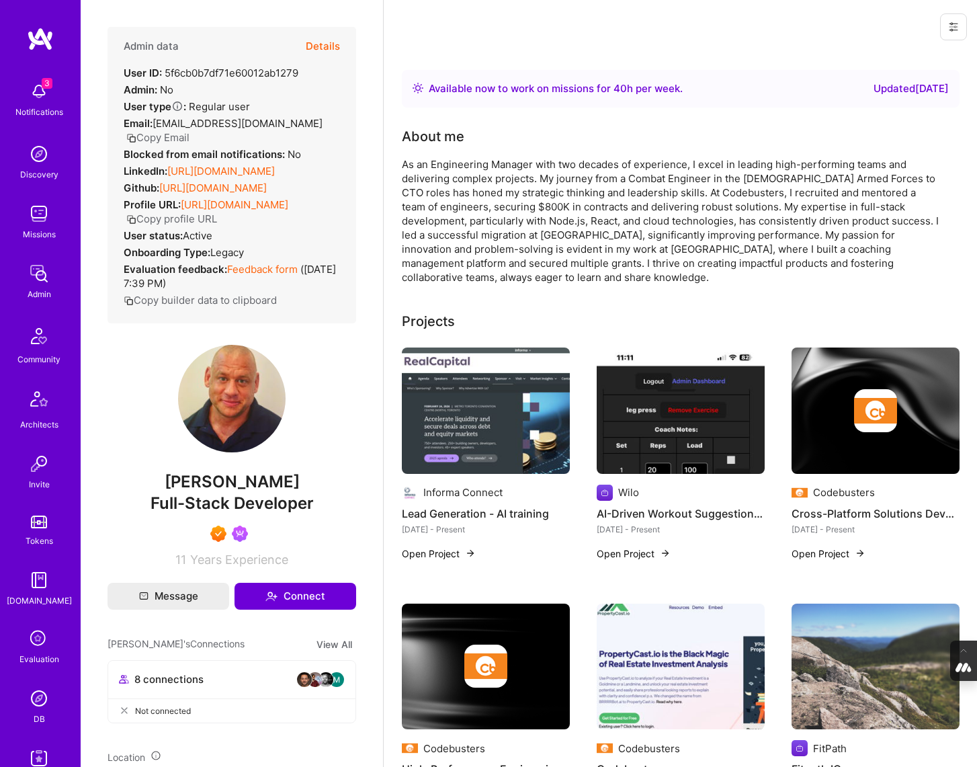
click at [954, 28] on icon at bounding box center [953, 27] width 11 height 11
click at [869, 60] on button "Login as Thom" at bounding box center [896, 57] width 142 height 34
